Goal: Transaction & Acquisition: Purchase product/service

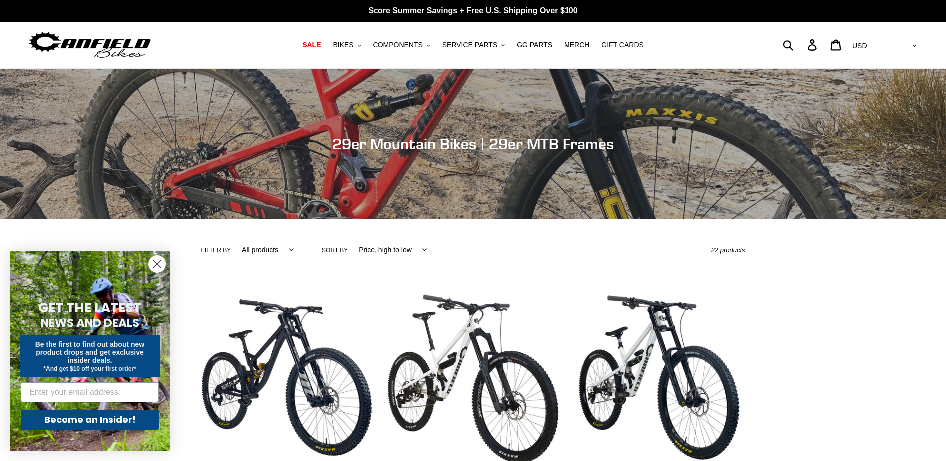
click at [321, 46] on span "SALE" at bounding box center [311, 45] width 18 height 8
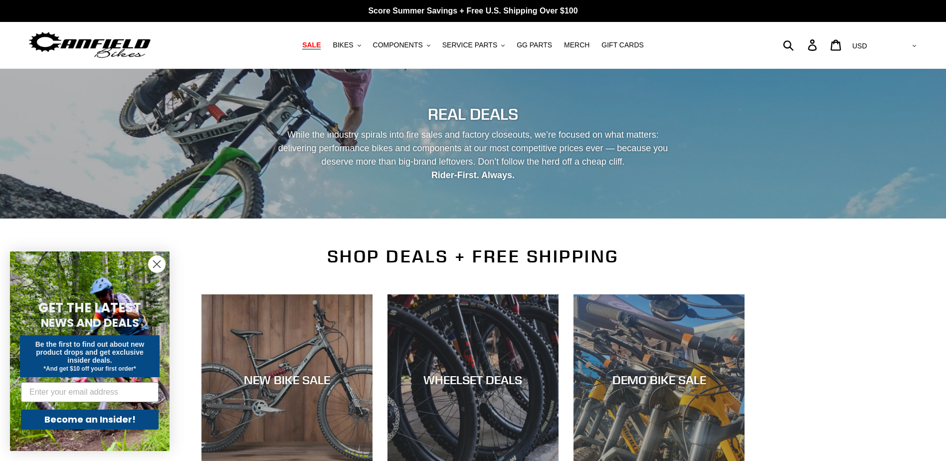
click at [159, 263] on icon "Close dialog" at bounding box center [157, 264] width 7 height 7
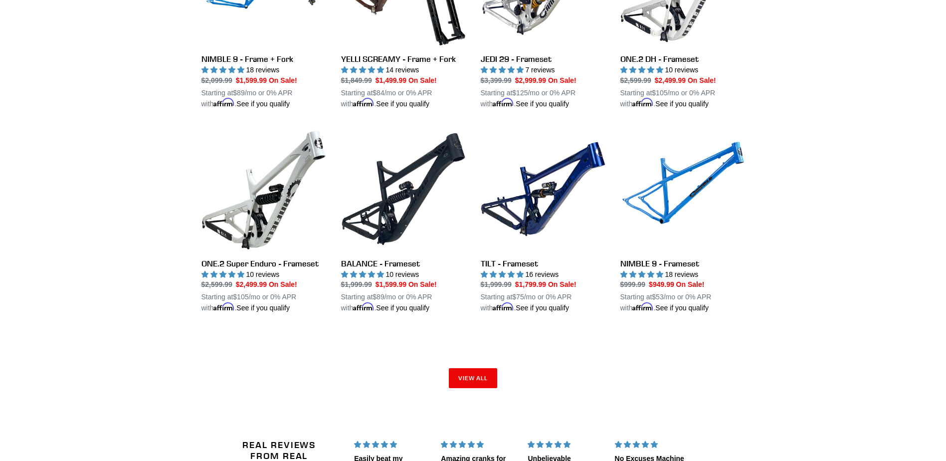
scroll to position [1447, 0]
click at [491, 378] on link "View all" at bounding box center [473, 378] width 49 height 20
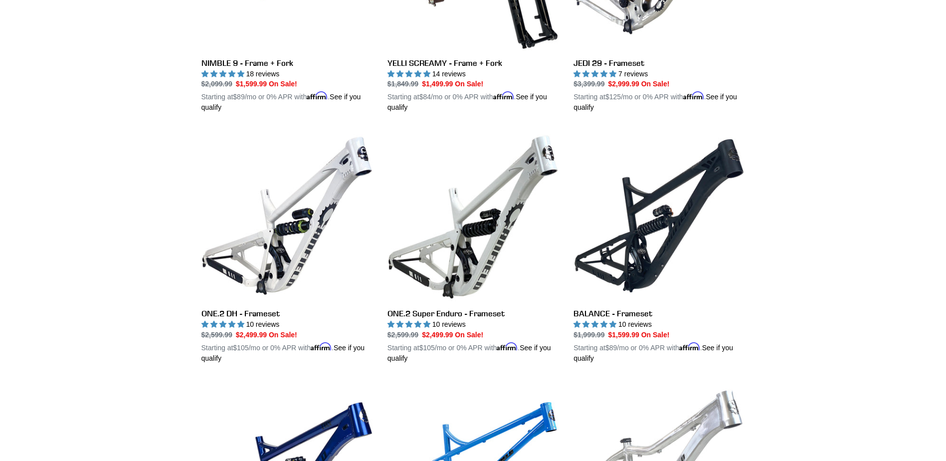
scroll to position [1397, 0]
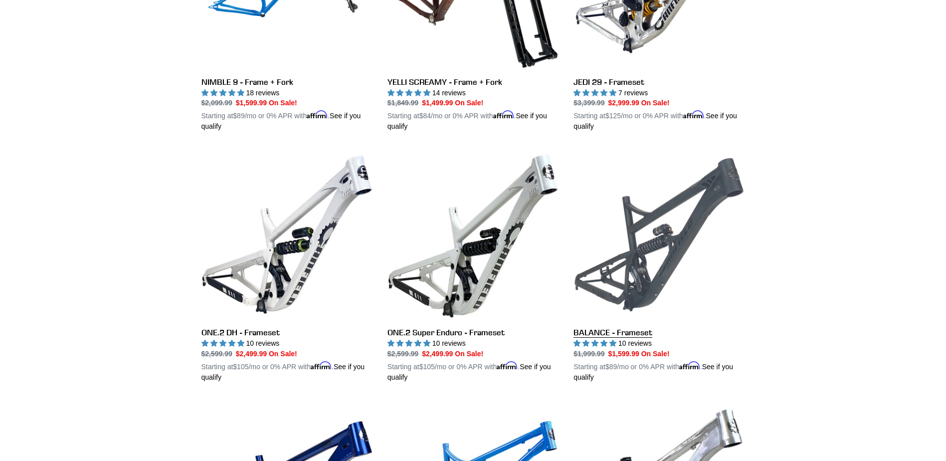
click at [678, 209] on link "BALANCE - Frameset" at bounding box center [659, 265] width 171 height 233
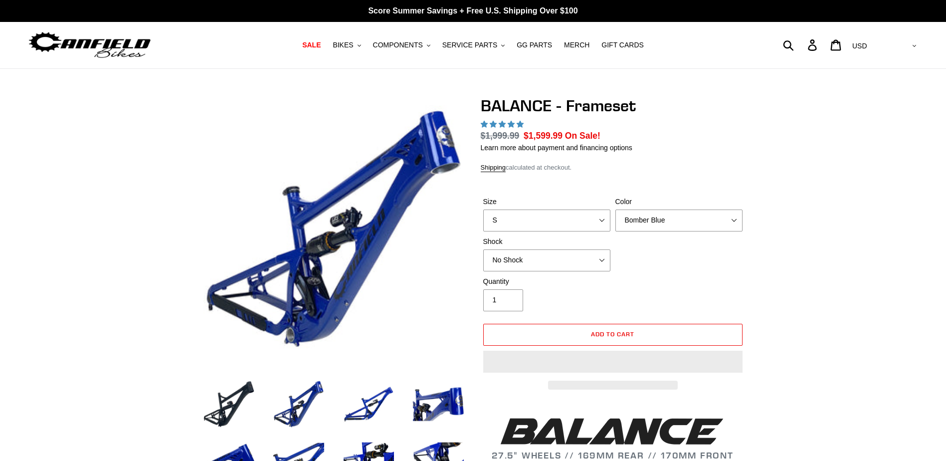
select select "highest-rating"
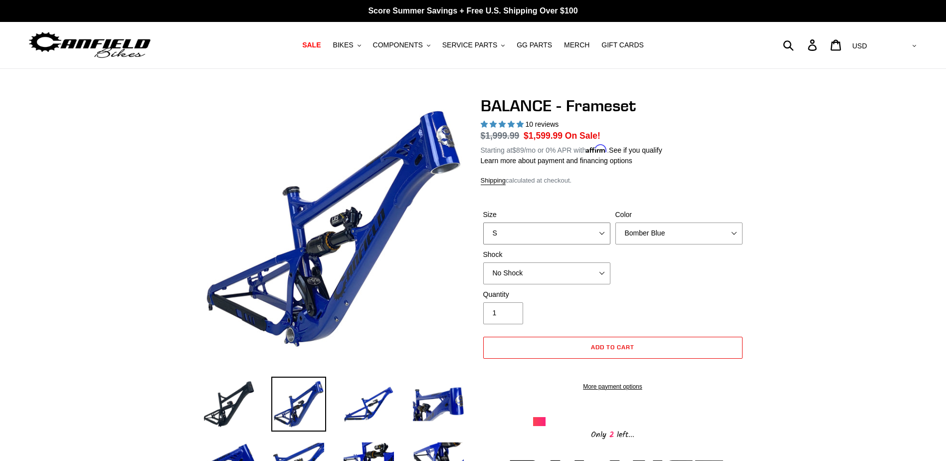
click at [602, 230] on select "S M L XL" at bounding box center [546, 233] width 127 height 22
select select "L"
click at [483, 222] on select "S M L XL" at bounding box center [546, 233] width 127 height 22
click at [720, 236] on select "Bomber Blue Goat's Blood Stealth Black" at bounding box center [679, 233] width 127 height 22
click at [616, 222] on select "Bomber Blue Goat's Blood Stealth Black" at bounding box center [679, 233] width 127 height 22
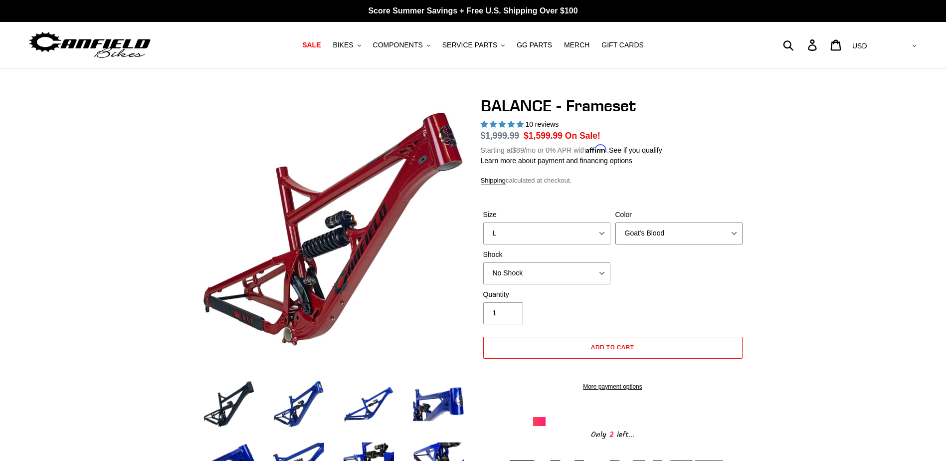
click at [717, 231] on select "Bomber Blue Goat's Blood Stealth Black" at bounding box center [679, 233] width 127 height 22
click at [616, 222] on select "Bomber Blue Goat's Blood Stealth Black" at bounding box center [679, 233] width 127 height 22
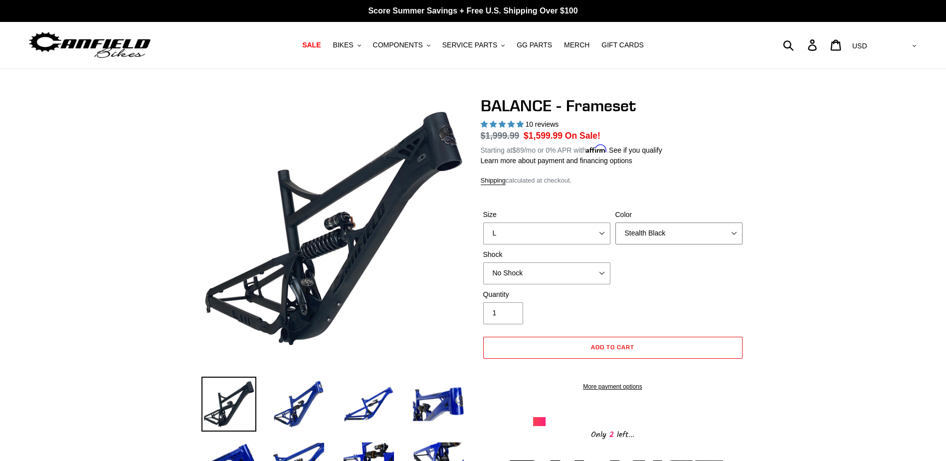
click at [733, 237] on select "Bomber Blue Goat's Blood Stealth Black" at bounding box center [679, 233] width 127 height 22
select select "Goat's Blood"
click at [616, 222] on select "Bomber Blue Goat's Blood Stealth Black" at bounding box center [679, 233] width 127 height 22
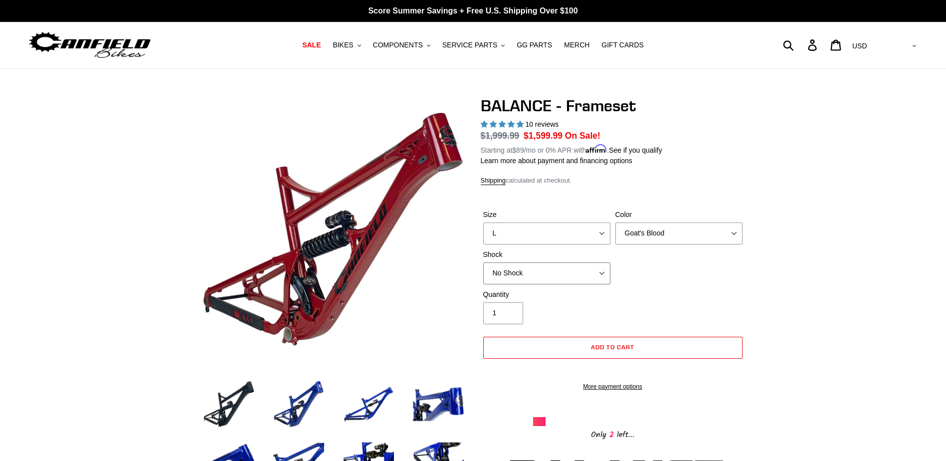
click at [600, 272] on select "No Shock Cane Creek Kitsuma Air Öhlins TTX2 Air EXT Storia V3-S" at bounding box center [546, 273] width 127 height 22
click at [483, 262] on select "No Shock Cane Creek Kitsuma Air Öhlins TTX2 Air EXT Storia V3-S" at bounding box center [546, 273] width 127 height 22
click at [600, 271] on select "No Shock Cane Creek Kitsuma Air Öhlins TTX2 Air EXT Storia V3-S" at bounding box center [546, 273] width 127 height 22
click at [483, 262] on select "No Shock Cane Creek Kitsuma Air Öhlins TTX2 Air EXT Storia V3-S" at bounding box center [546, 273] width 127 height 22
click at [605, 269] on select "No Shock Cane Creek Kitsuma Air Öhlins TTX2 Air EXT Storia V3-S" at bounding box center [546, 273] width 127 height 22
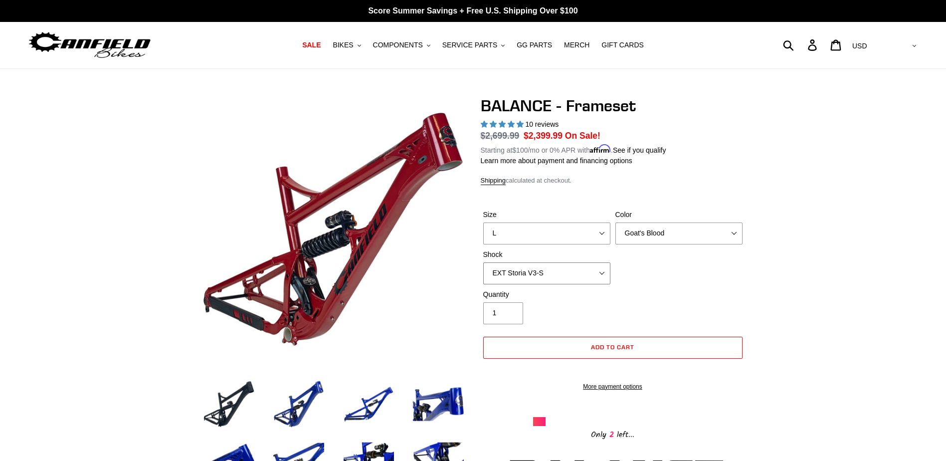
click at [483, 262] on select "No Shock Cane Creek Kitsuma Air Öhlins TTX2 Air EXT Storia V3-S" at bounding box center [546, 273] width 127 height 22
click at [600, 270] on select "No Shock Cane Creek Kitsuma Air Öhlins TTX2 Air EXT Storia V3-S" at bounding box center [546, 273] width 127 height 22
select select "Cane Creek Kitsuma Air"
click at [483, 262] on select "No Shock Cane Creek Kitsuma Air Öhlins TTX2 Air EXT Storia V3-S" at bounding box center [546, 273] width 127 height 22
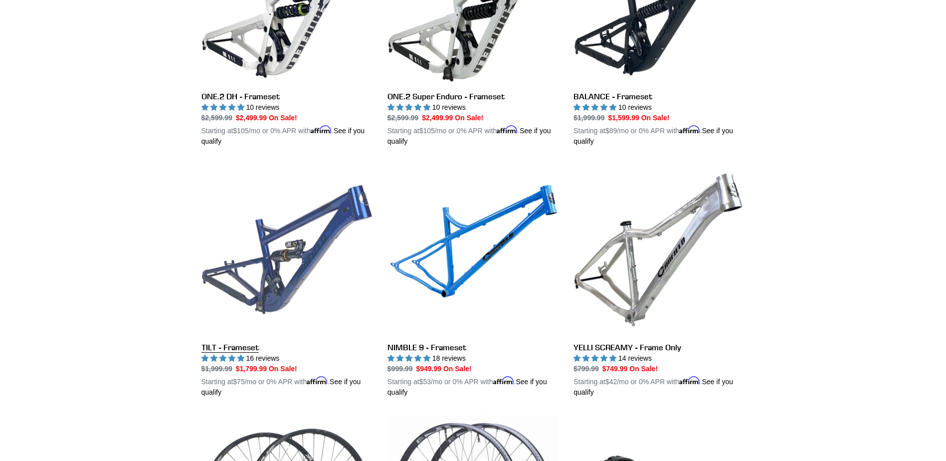
scroll to position [1638, 0]
